Goal: Task Accomplishment & Management: Use online tool/utility

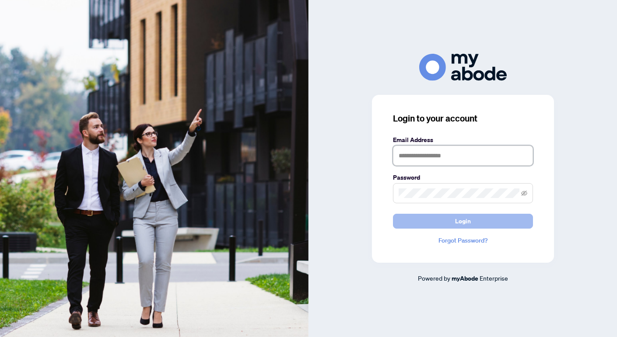
type input "**********"
click at [462, 225] on span "Login" at bounding box center [463, 221] width 16 height 14
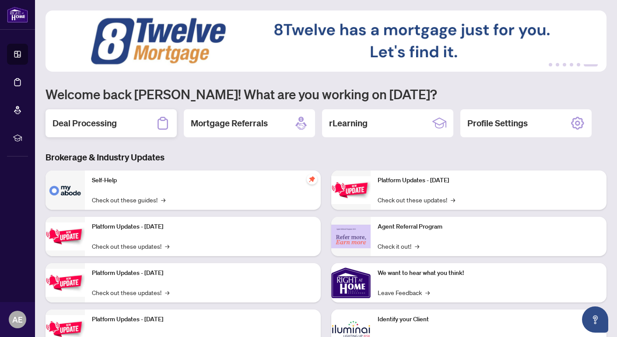
click at [94, 125] on h2 "Deal Processing" at bounding box center [84, 123] width 64 height 12
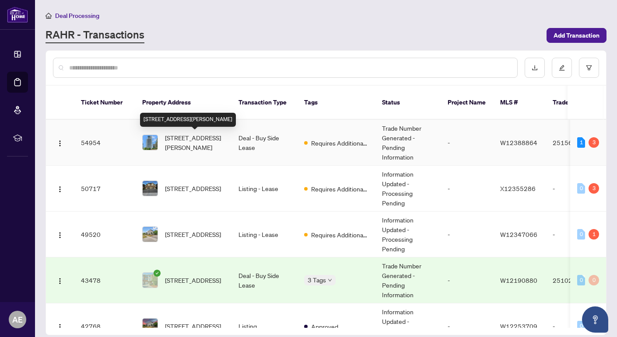
click at [192, 144] on span "[STREET_ADDRESS][PERSON_NAME]" at bounding box center [194, 142] width 59 height 19
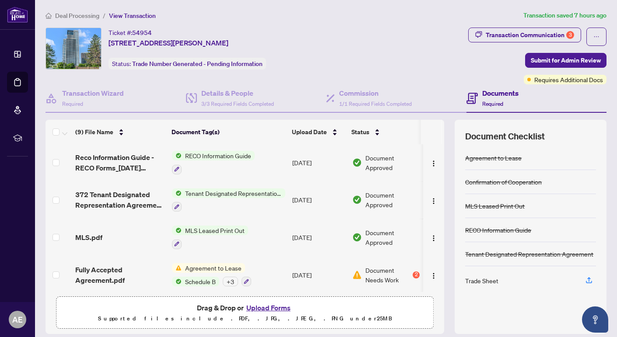
scroll to position [0, 1]
click at [378, 274] on span "Document Needs Work" at bounding box center [387, 275] width 45 height 19
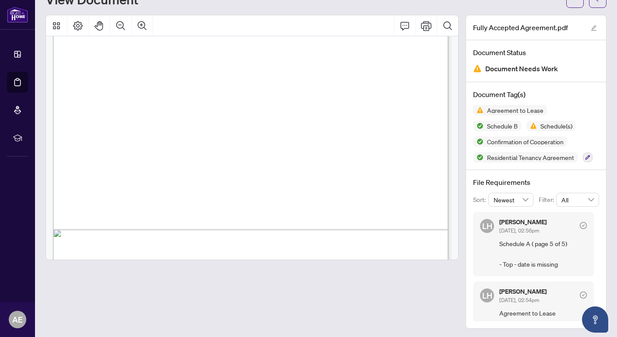
scroll to position [0, 0]
